Goal: Task Accomplishment & Management: Use online tool/utility

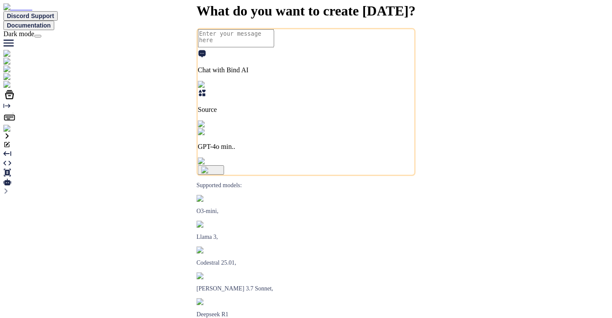
type textarea "x"
click at [13, 132] on img at bounding box center [17, 129] width 28 height 8
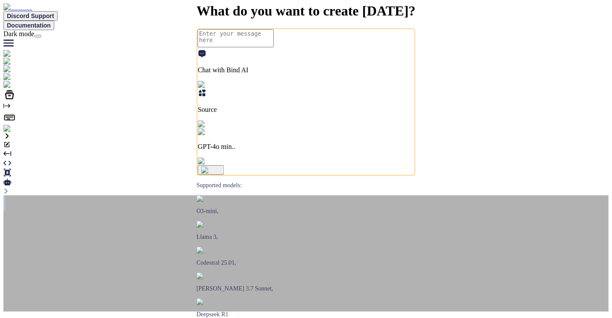
drag, startPoint x: 226, startPoint y: 59, endPoint x: 233, endPoint y: 47, distance: 14.5
click at [233, 195] on div "‌ ‌ ‌ ‌ ‌ ‌ ‌ ‌ ‌ ‌ ‌ ‌ ‌ ‌ ‌" at bounding box center [305, 253] width 605 height 116
click at [255, 195] on div "‌ ‌" at bounding box center [305, 202] width 605 height 15
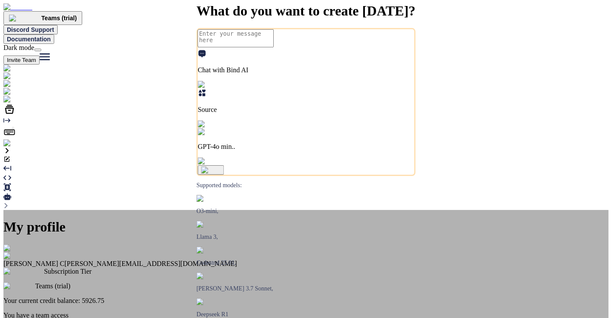
click at [155, 210] on div "My profile Saravanan C saravanan@witarist.com Subscription Tier Teams (trial) Y…" at bounding box center [305, 312] width 605 height 204
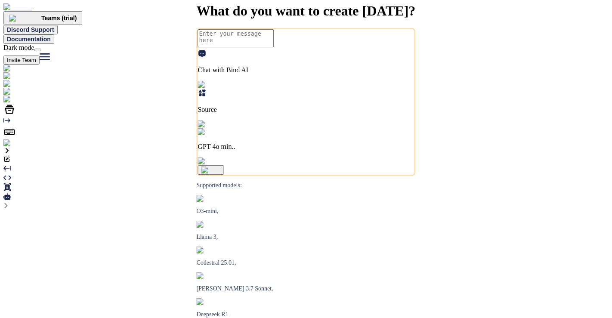
click at [12, 147] on img at bounding box center [17, 143] width 28 height 8
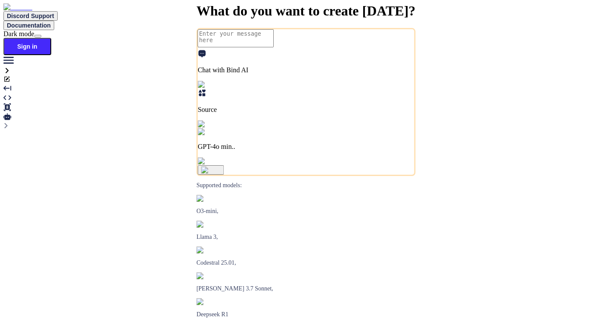
type textarea "x"
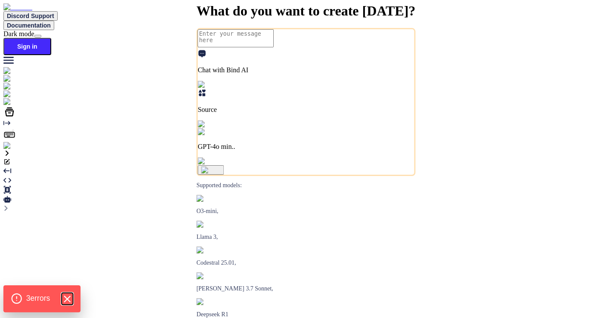
click at [69, 295] on icon "Hide Errors" at bounding box center [67, 298] width 11 height 11
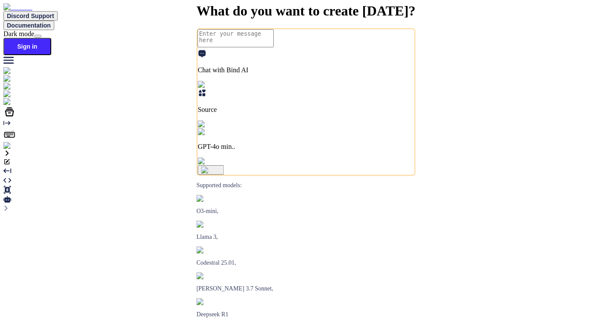
click at [10, 150] on img at bounding box center [15, 146] width 24 height 8
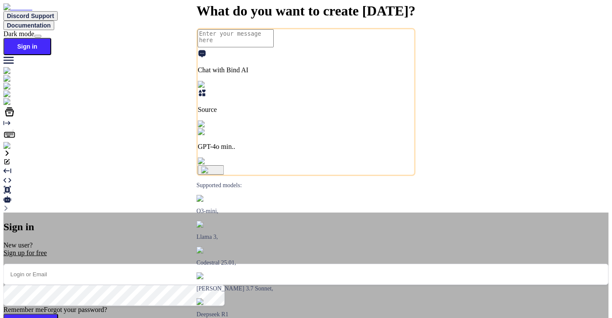
click at [258, 264] on input "email" at bounding box center [305, 274] width 605 height 21
paste input "fakewiseco@gmail.com"
type input "fakewiseco@gmail.com"
click at [58, 314] on button "Sign In" at bounding box center [30, 324] width 55 height 21
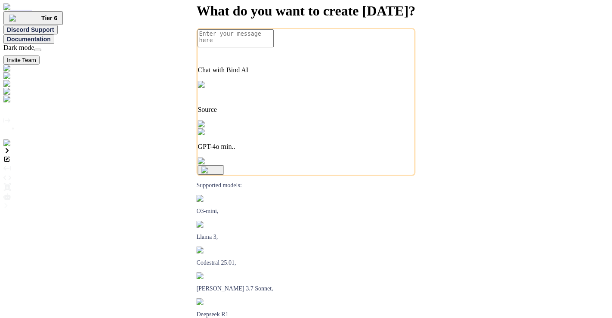
click at [10, 147] on img at bounding box center [17, 143] width 28 height 8
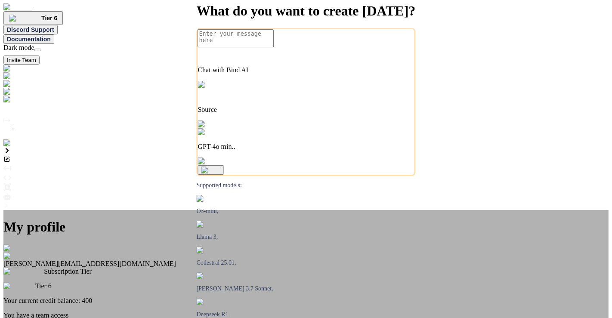
click at [116, 210] on div "My profile Tye Anderson fakewiseco@gmail.com Subscription Tier Tier 6 Your curr…" at bounding box center [305, 305] width 605 height 190
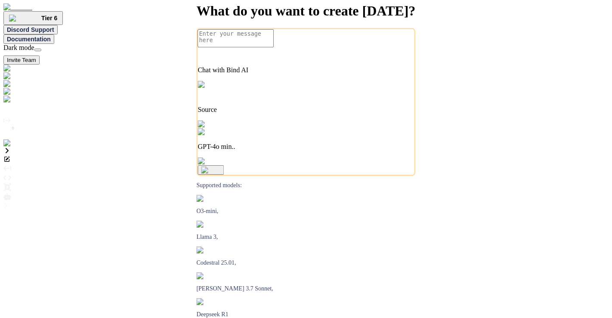
click at [15, 103] on img at bounding box center [24, 99] width 43 height 8
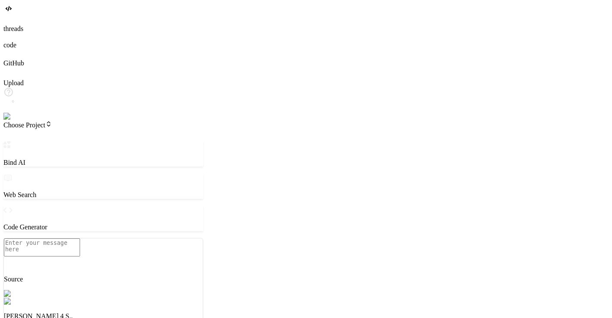
click at [12, 120] on img at bounding box center [15, 117] width 24 height 8
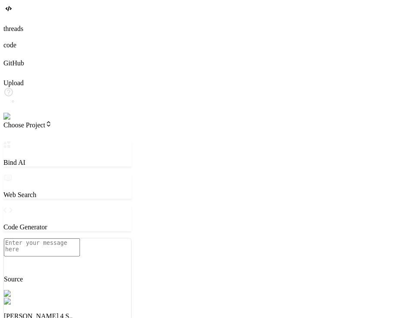
click at [52, 121] on span "Choose Project" at bounding box center [27, 124] width 49 height 7
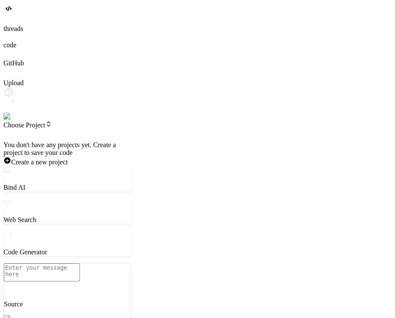
type textarea "x"
click at [21, 32] on label "threads" at bounding box center [13, 28] width 20 height 7
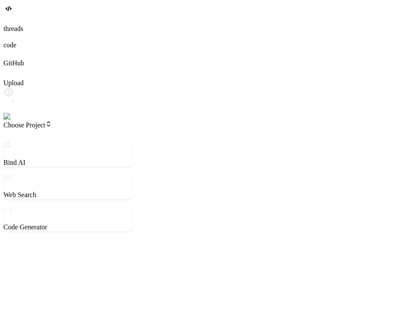
click at [52, 121] on span "Choose Project" at bounding box center [27, 124] width 49 height 7
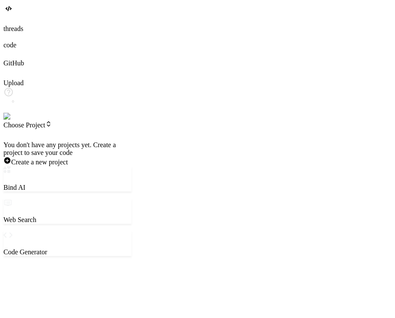
type textarea "x"
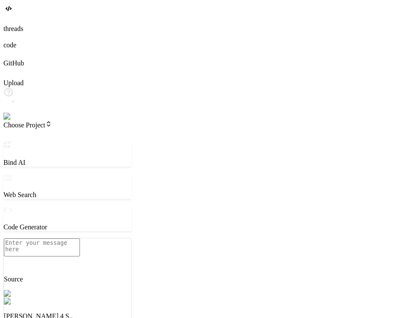
drag, startPoint x: 50, startPoint y: 3, endPoint x: 54, endPoint y: 10, distance: 7.9
click at [54, 120] on header "Choose Project Created with Pixso." at bounding box center [67, 130] width 128 height 21
click at [52, 121] on span "Choose Project" at bounding box center [27, 124] width 49 height 7
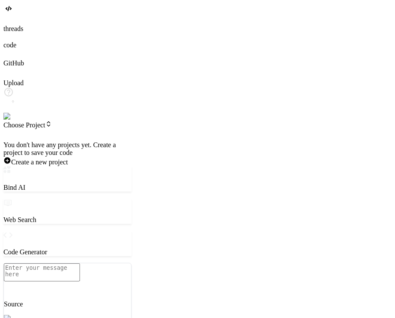
click at [70, 141] on div at bounding box center [67, 141] width 128 height 0
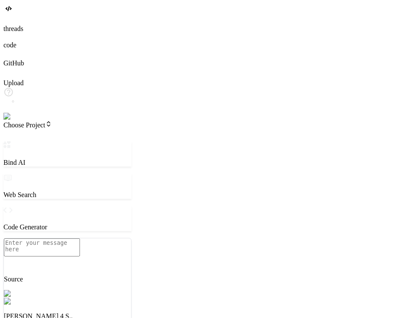
click at [10, 120] on img at bounding box center [15, 117] width 24 height 8
type textarea "x"
click at [50, 120] on header "Choose Project Created with Pixso." at bounding box center [67, 130] width 128 height 21
click at [52, 121] on span "Choose Project" at bounding box center [27, 124] width 49 height 7
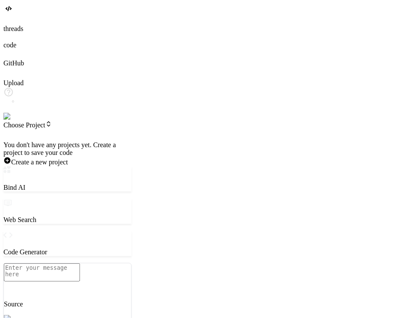
type textarea "x"
